Goal: Information Seeking & Learning: Learn about a topic

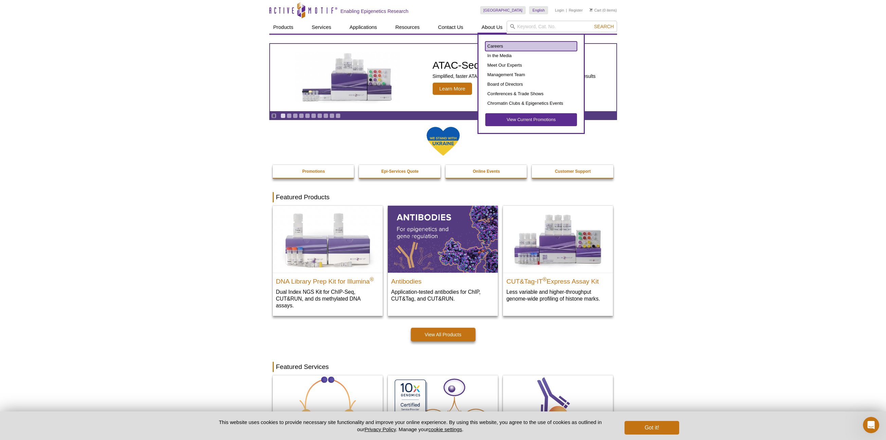
click at [495, 48] on link "Careers" at bounding box center [531, 46] width 92 height 10
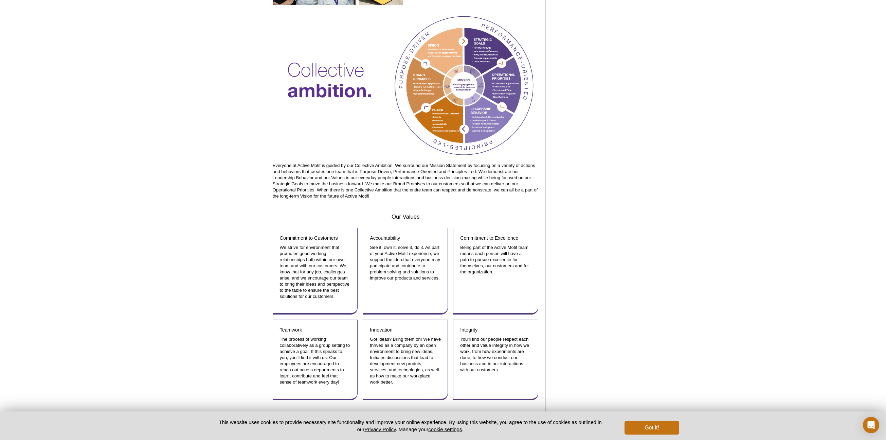
scroll to position [632, 0]
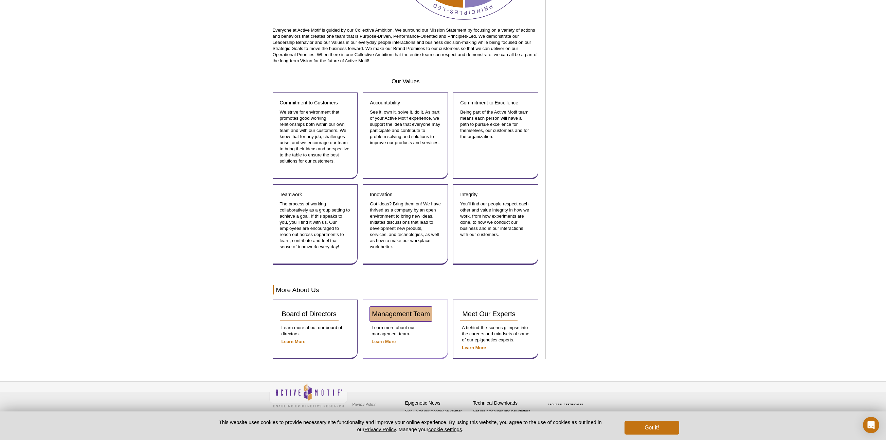
click at [398, 313] on span "Management Team" at bounding box center [401, 313] width 58 height 7
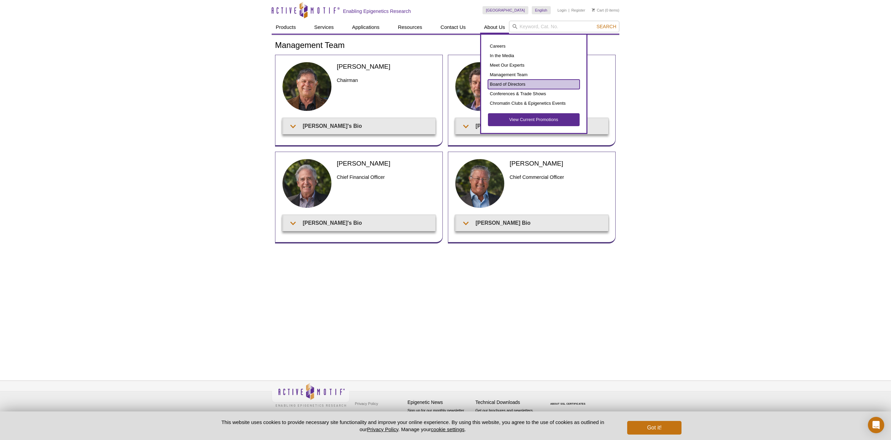
click at [502, 83] on link "Board of Directors" at bounding box center [534, 84] width 92 height 10
